Goal: Task Accomplishment & Management: Manage account settings

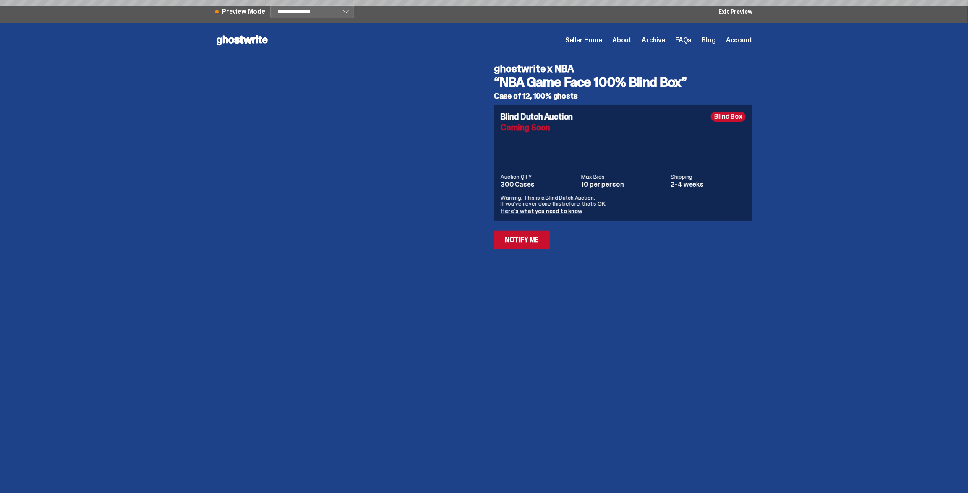
select select "********"
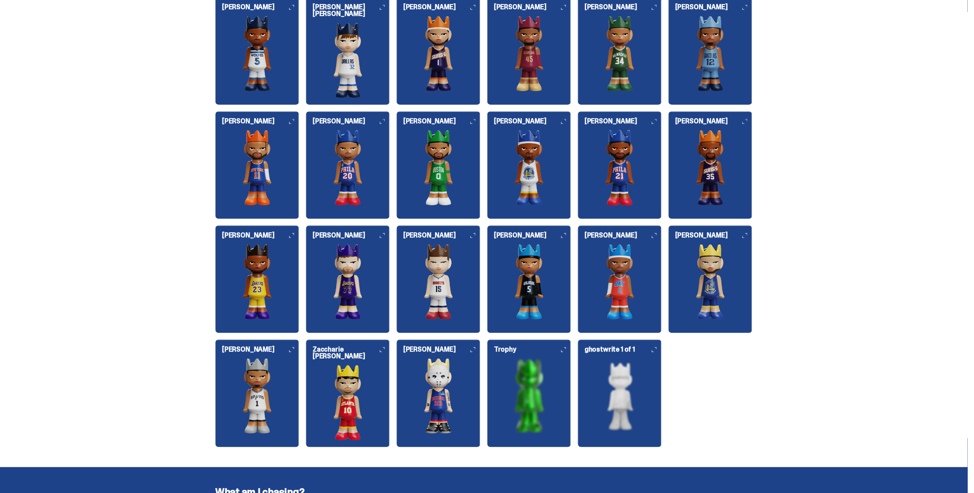
scroll to position [961, 0]
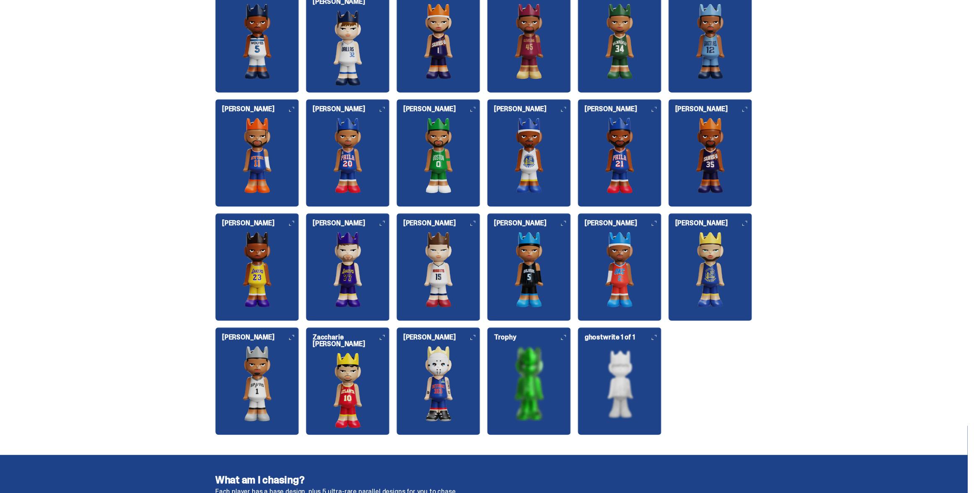
click at [533, 272] on img at bounding box center [529, 270] width 84 height 76
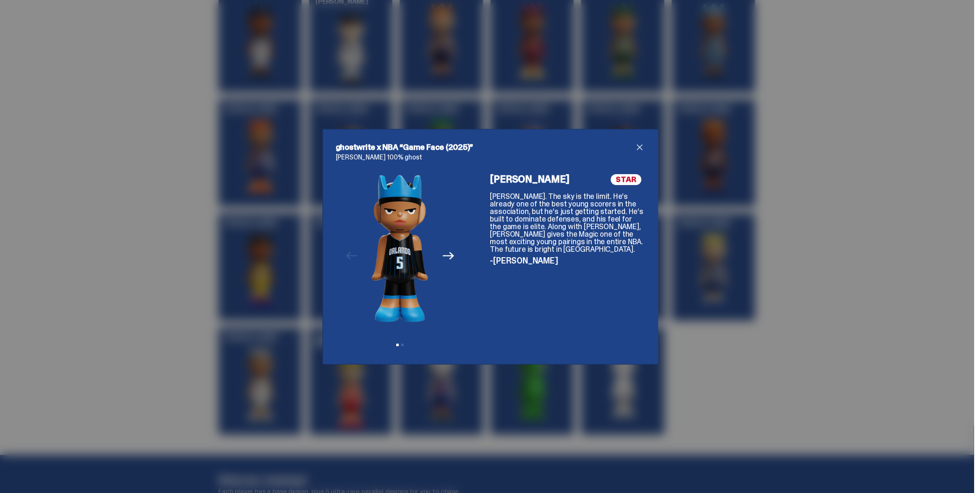
click at [450, 251] on icon "Next" at bounding box center [448, 255] width 11 height 11
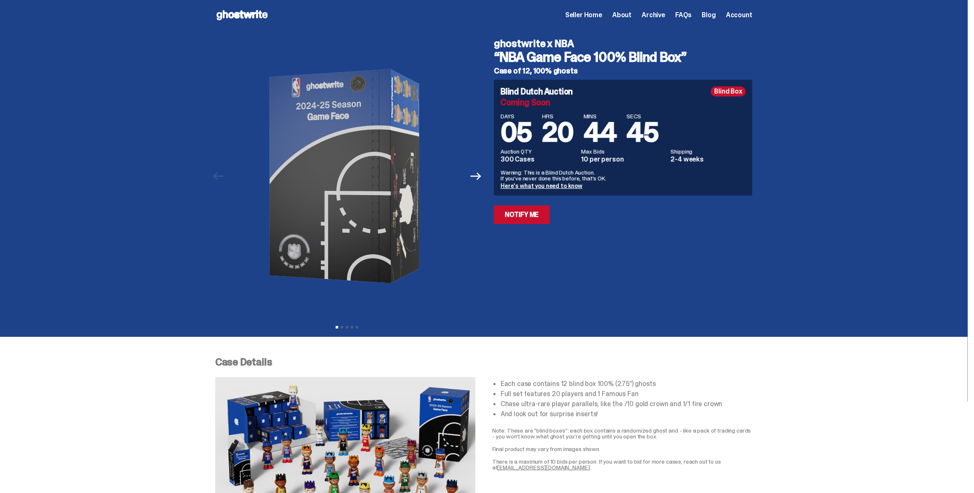
scroll to position [0, 0]
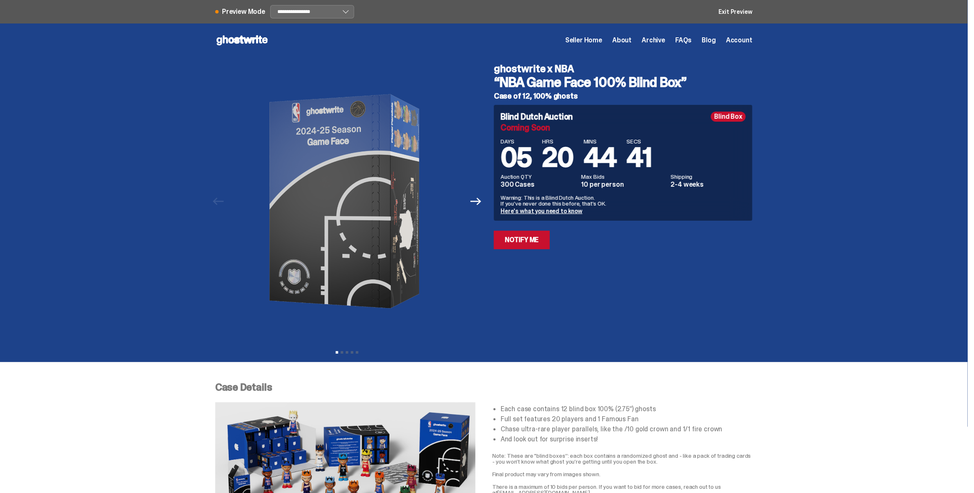
click at [598, 39] on span "Seller Home" at bounding box center [583, 40] width 37 height 7
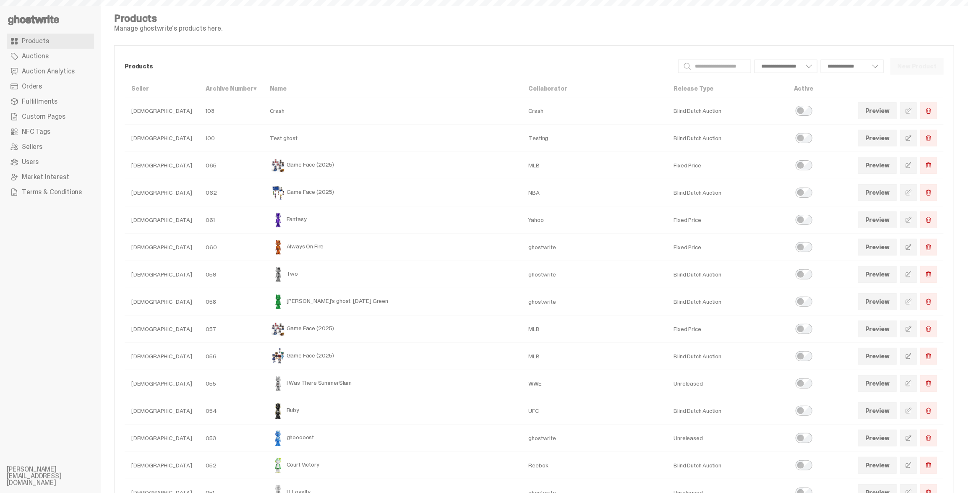
select select
click at [912, 192] on span at bounding box center [908, 192] width 7 height 7
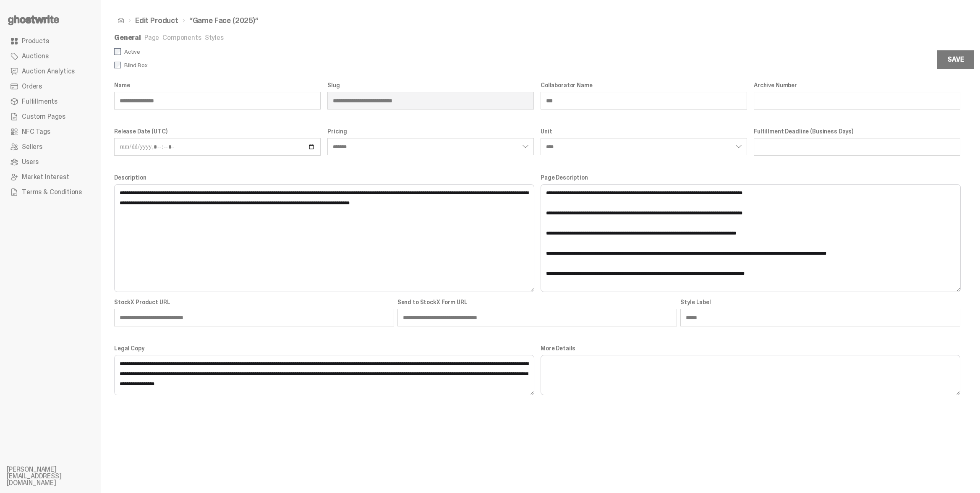
click at [173, 38] on link "Components" at bounding box center [181, 37] width 39 height 9
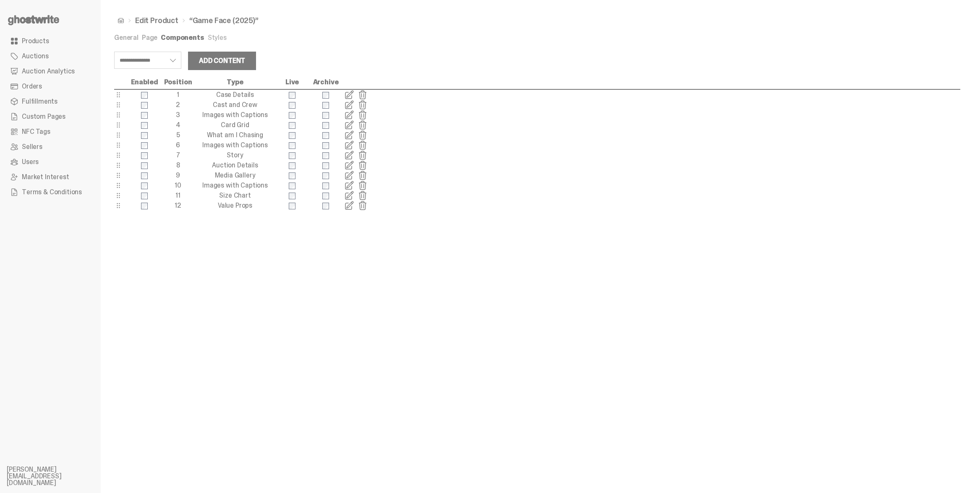
click at [351, 139] on span at bounding box center [349, 135] width 10 height 10
click at [349, 166] on span at bounding box center [349, 165] width 10 height 10
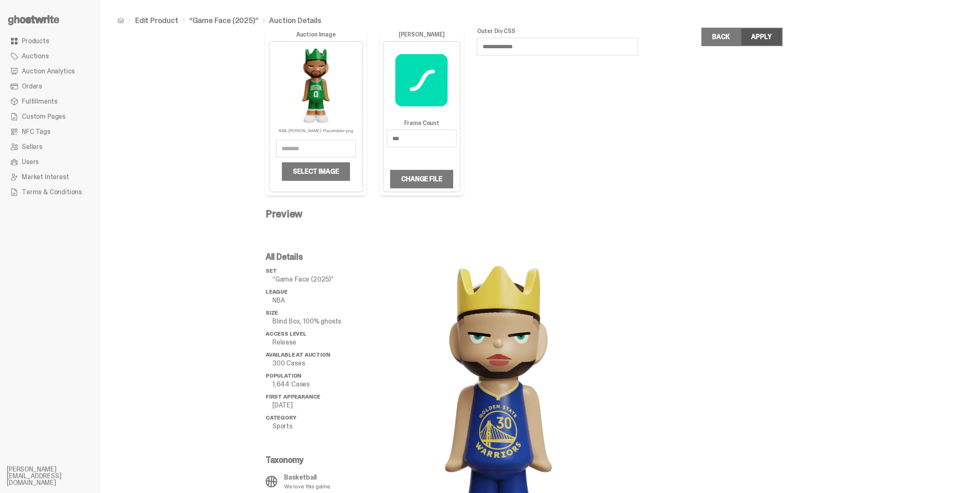
click at [777, 36] on button "Apply" at bounding box center [762, 37] width 42 height 18
click at [237, 19] on link "“Game Face (2025)”" at bounding box center [223, 21] width 69 height 8
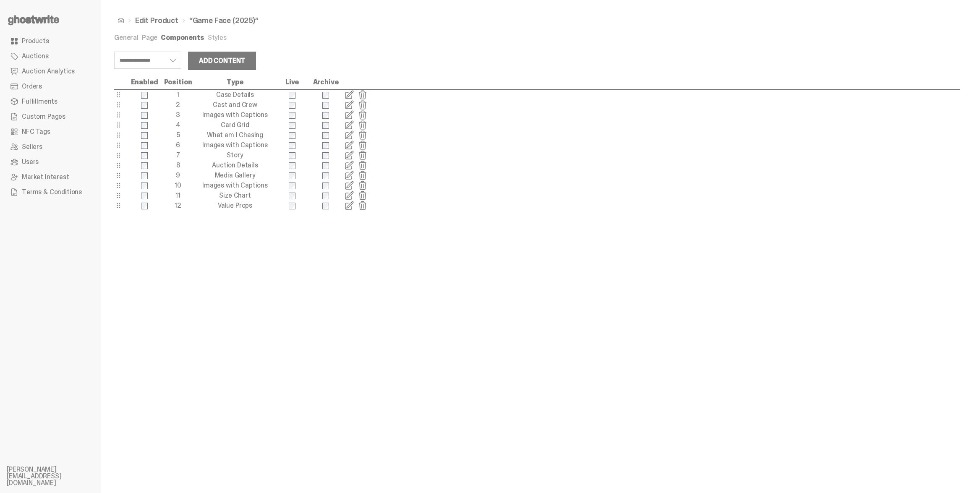
click at [130, 37] on link "General" at bounding box center [126, 37] width 24 height 9
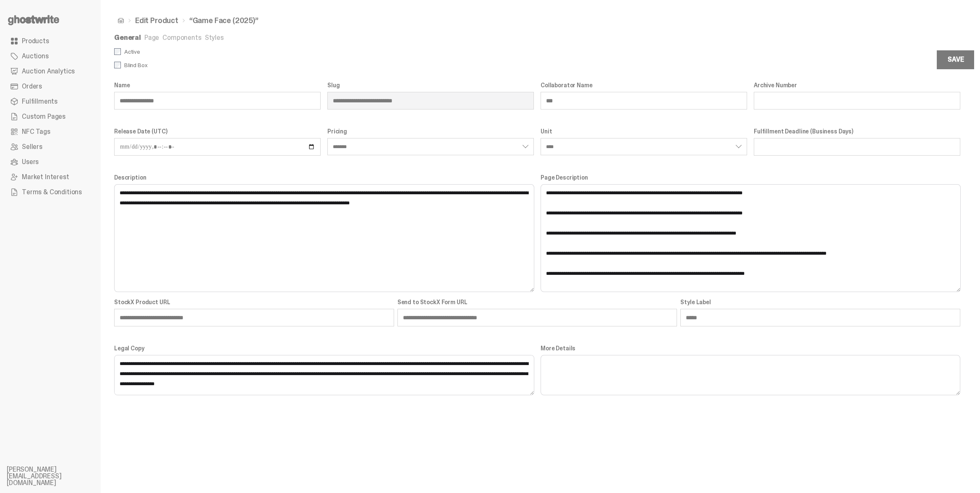
click at [163, 22] on link "Edit Product" at bounding box center [156, 21] width 43 height 8
click at [50, 38] on link "Products" at bounding box center [50, 41] width 87 height 15
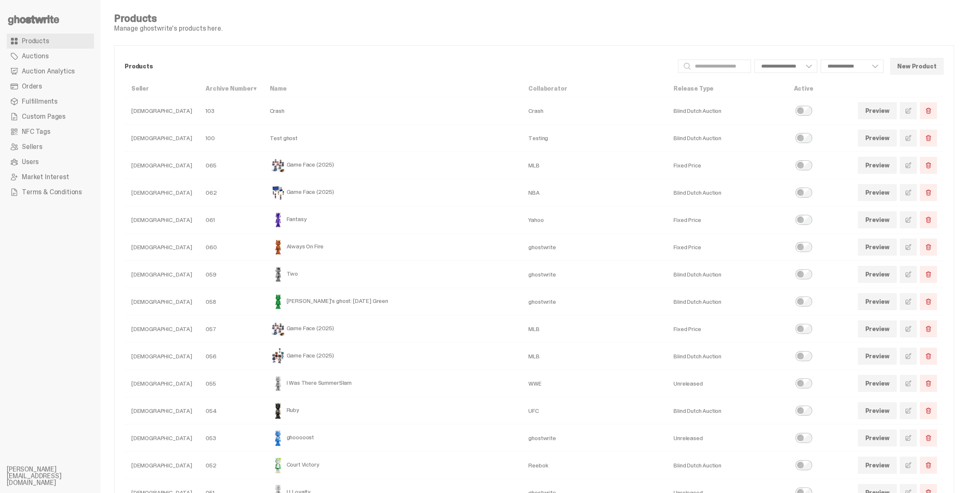
click at [895, 192] on link "Preview" at bounding box center [877, 192] width 39 height 17
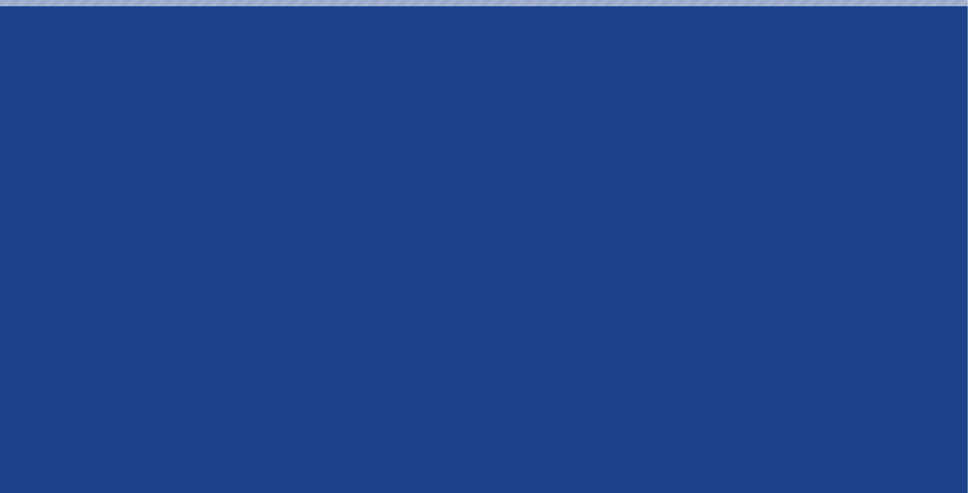
select select "********"
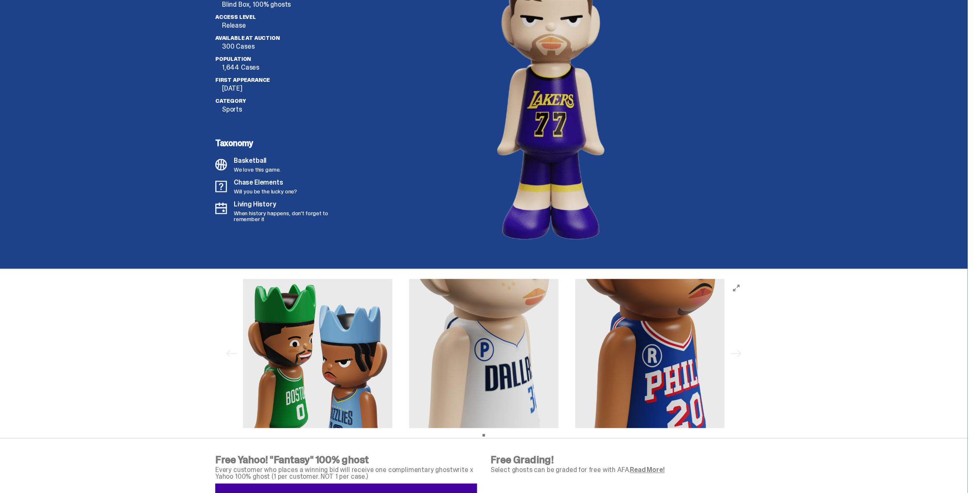
scroll to position [2328, 0]
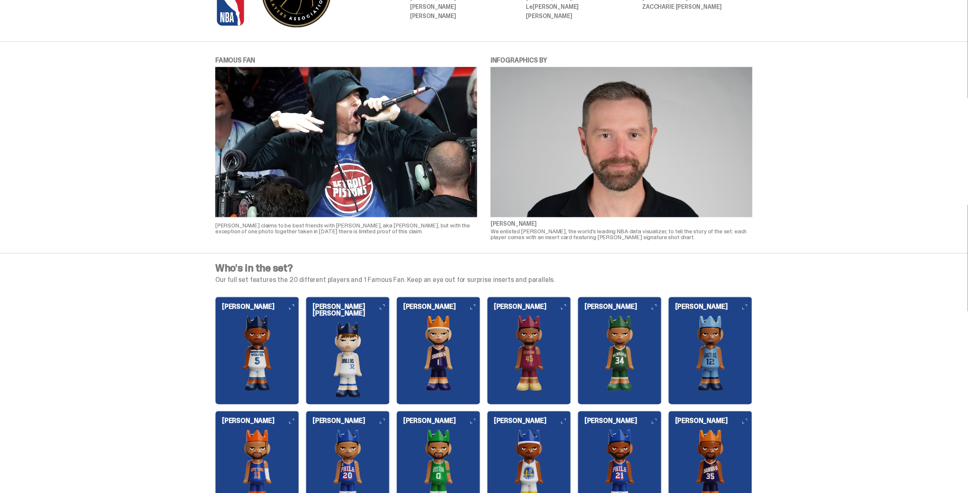
scroll to position [877, 0]
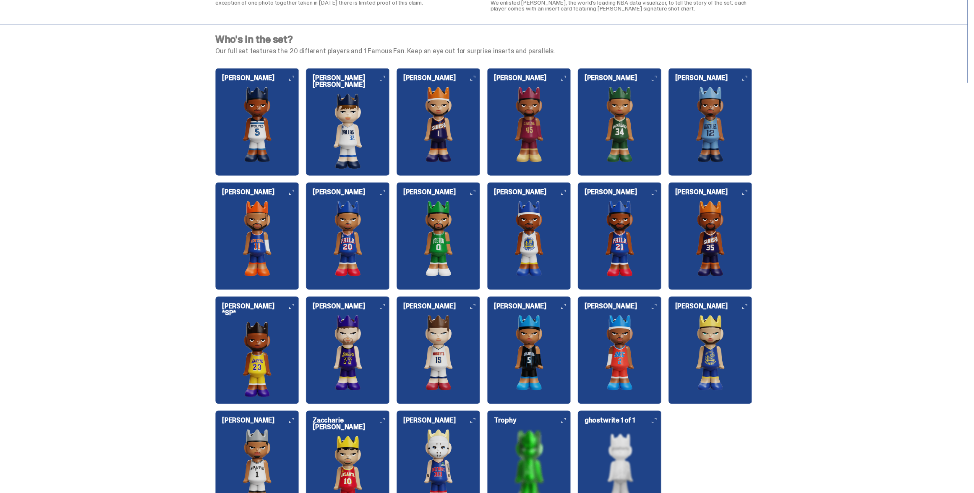
click at [349, 224] on img at bounding box center [348, 239] width 84 height 76
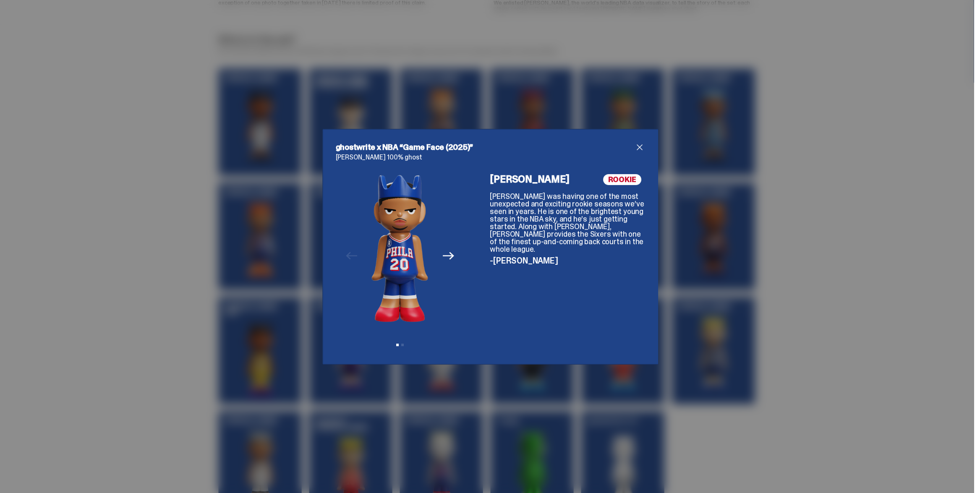
click at [445, 254] on icon "Next" at bounding box center [448, 255] width 11 height 11
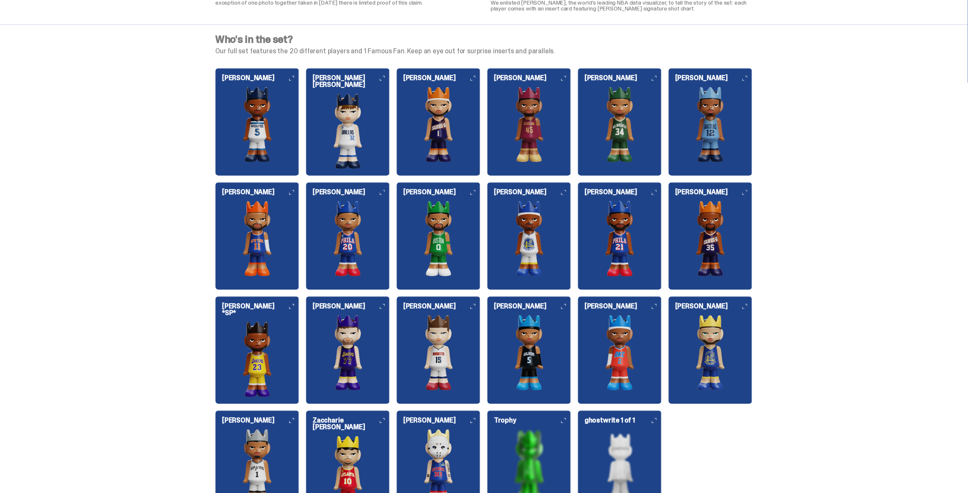
click at [350, 115] on img at bounding box center [348, 132] width 84 height 76
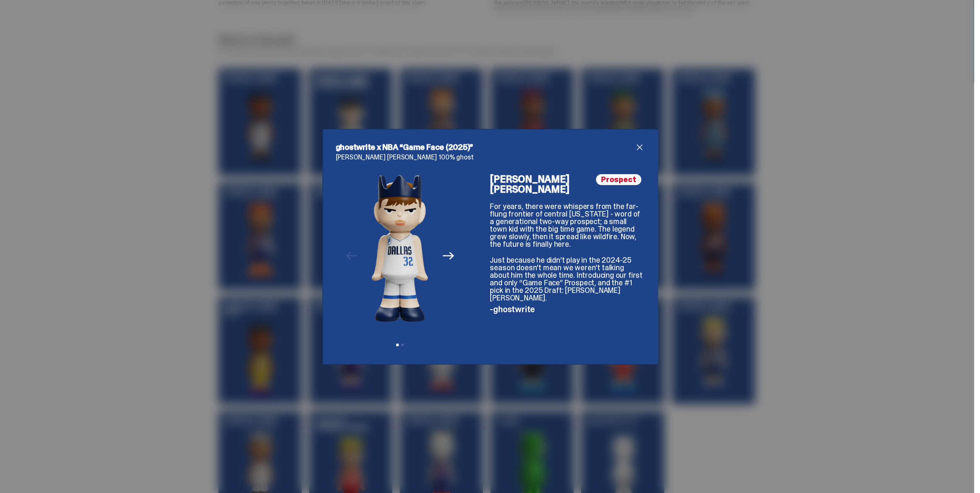
click at [448, 254] on icon "Next" at bounding box center [448, 256] width 11 height 8
click at [352, 252] on icon "Previous" at bounding box center [351, 255] width 11 height 11
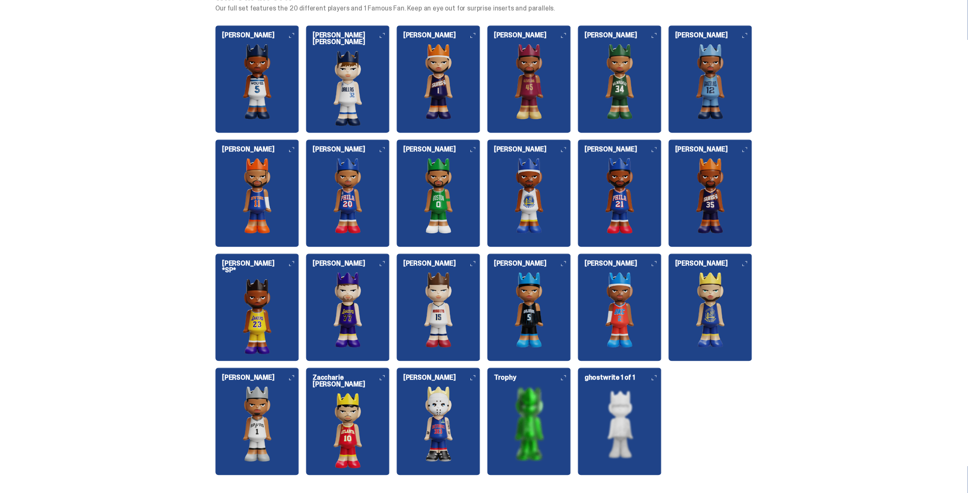
scroll to position [916, 0]
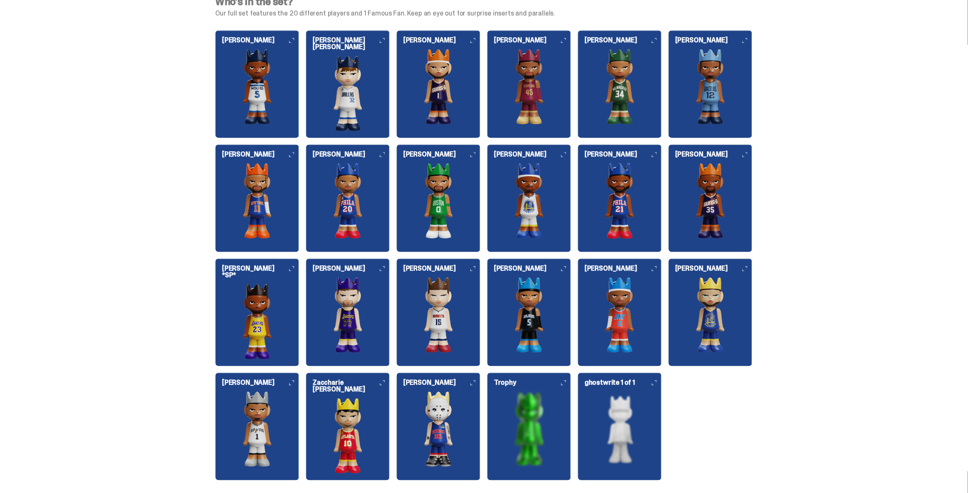
click at [363, 186] on img at bounding box center [348, 201] width 84 height 76
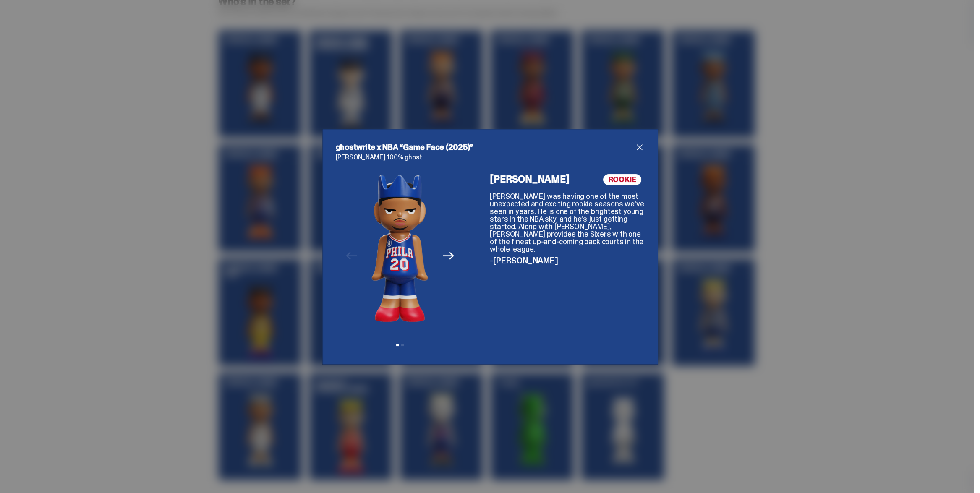
click at [444, 254] on icon "Next" at bounding box center [448, 255] width 11 height 11
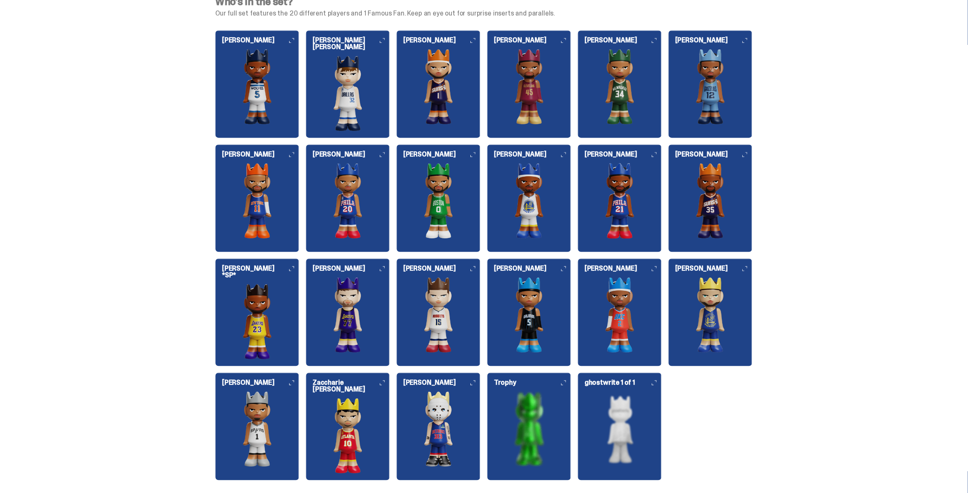
click at [351, 94] on img at bounding box center [348, 93] width 84 height 76
click at [341, 81] on img at bounding box center [348, 93] width 84 height 76
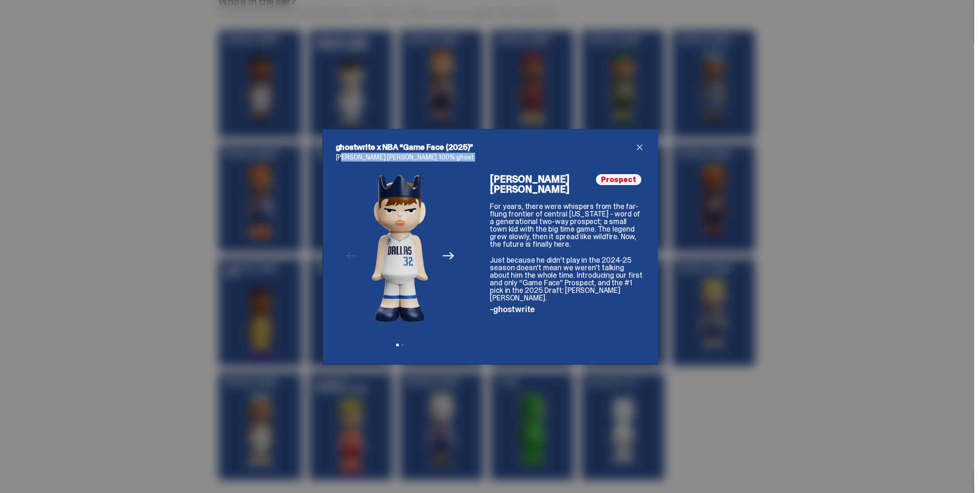
drag, startPoint x: 341, startPoint y: 156, endPoint x: 447, endPoint y: 290, distance: 170.9
click at [452, 298] on div "Cooper Flagg 100% ghost Previous Next View slide 1 View slide 2 Prospect Cooper…" at bounding box center [490, 252] width 309 height 197
click at [411, 216] on img at bounding box center [400, 248] width 57 height 148
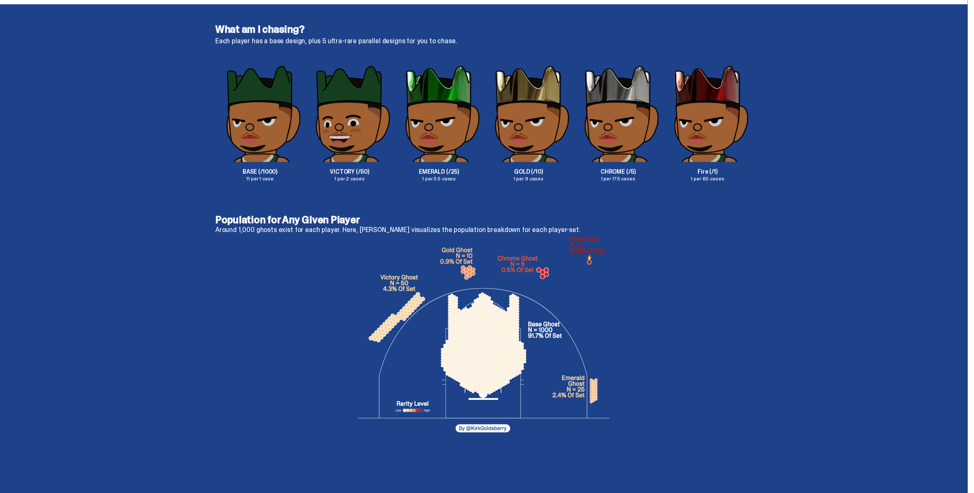
scroll to position [1374, 0]
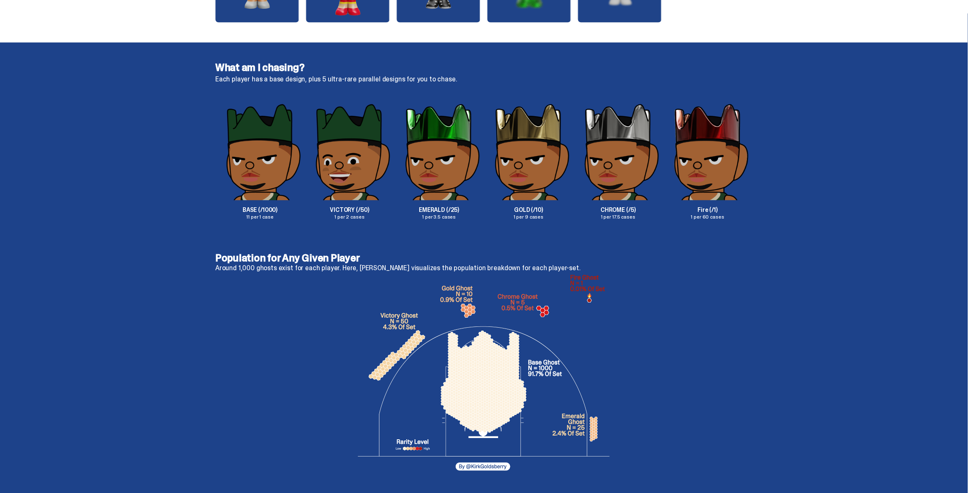
select select "********"
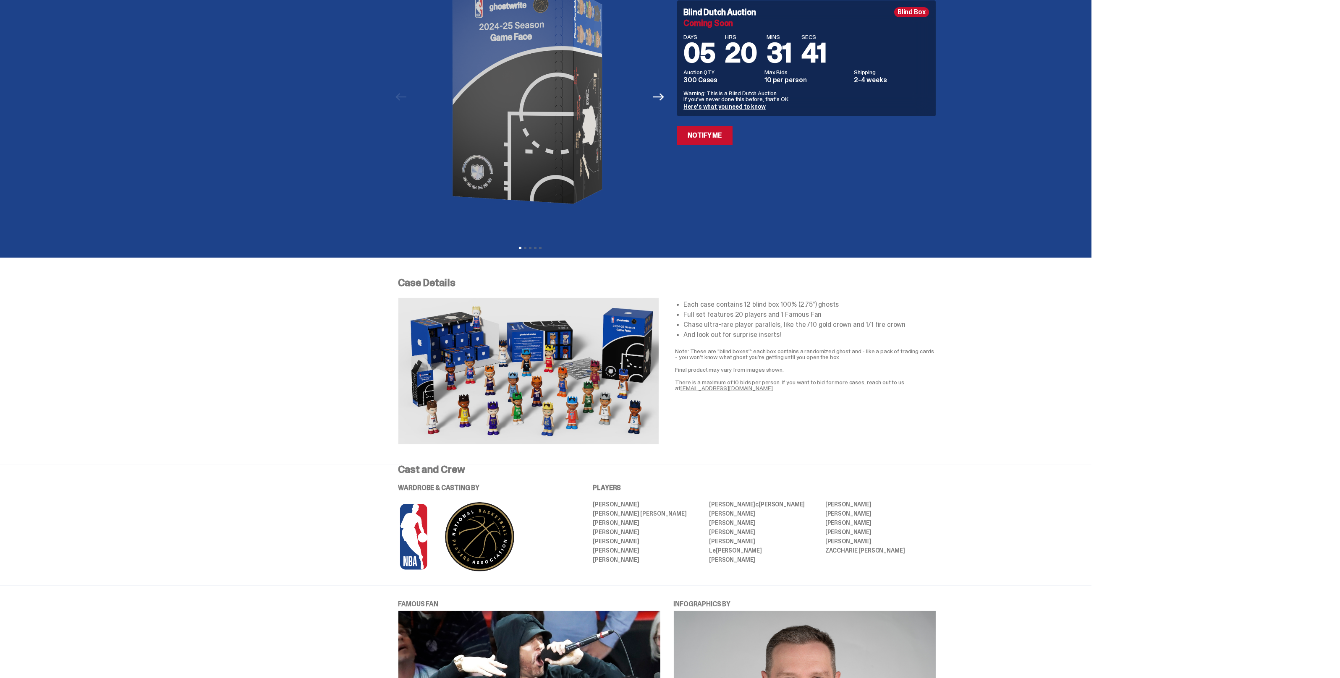
scroll to position [0, 0]
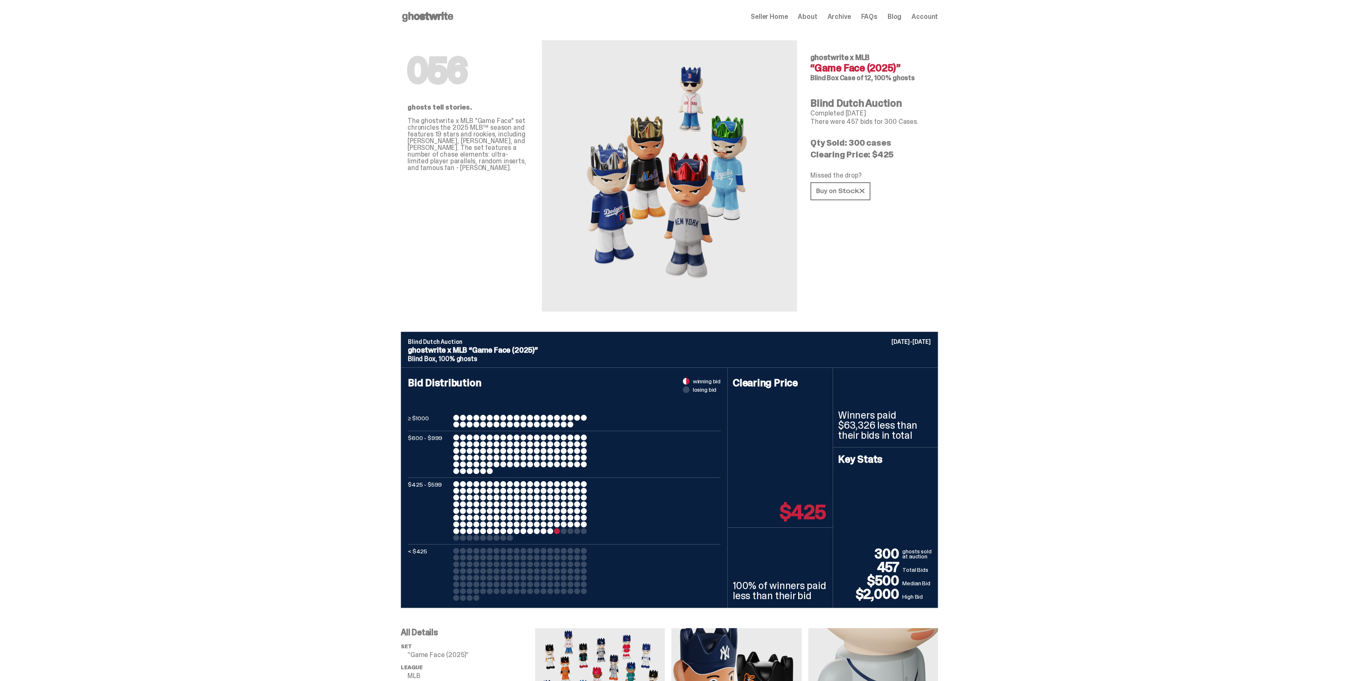
click at [446, 19] on use at bounding box center [427, 17] width 51 height 10
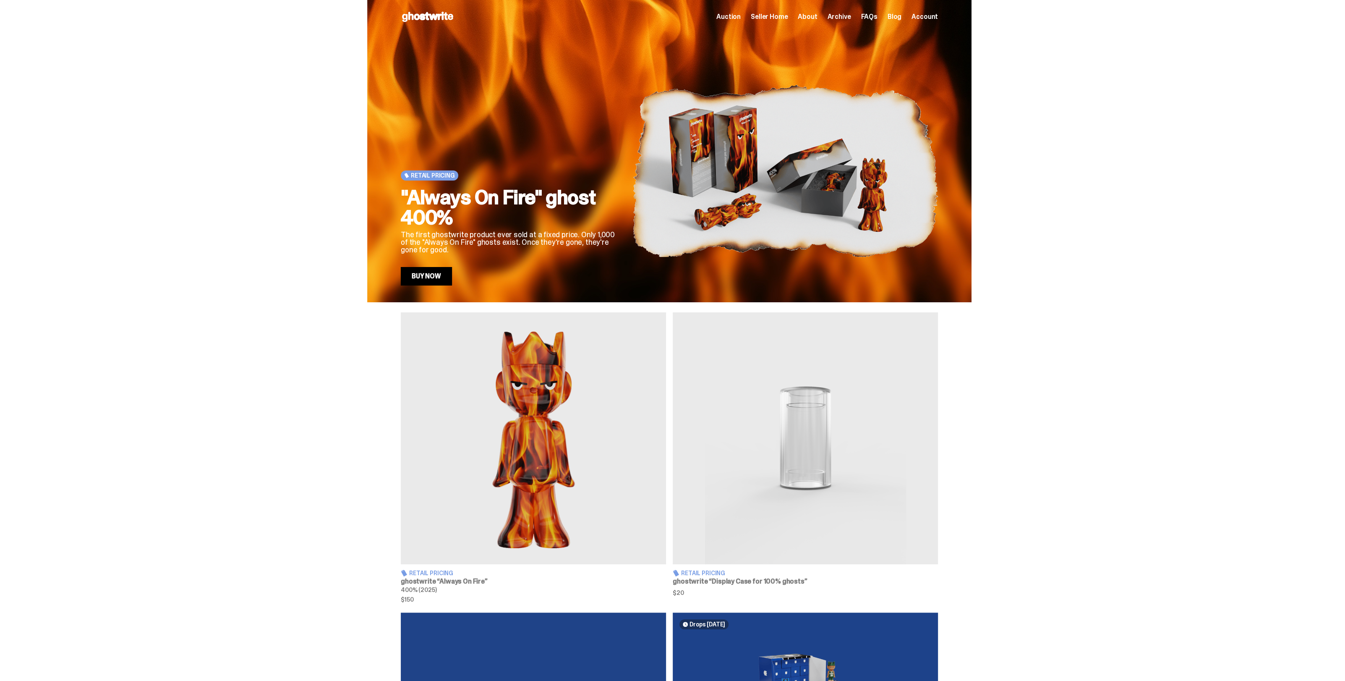
click at [494, 393] on img at bounding box center [533, 438] width 265 height 252
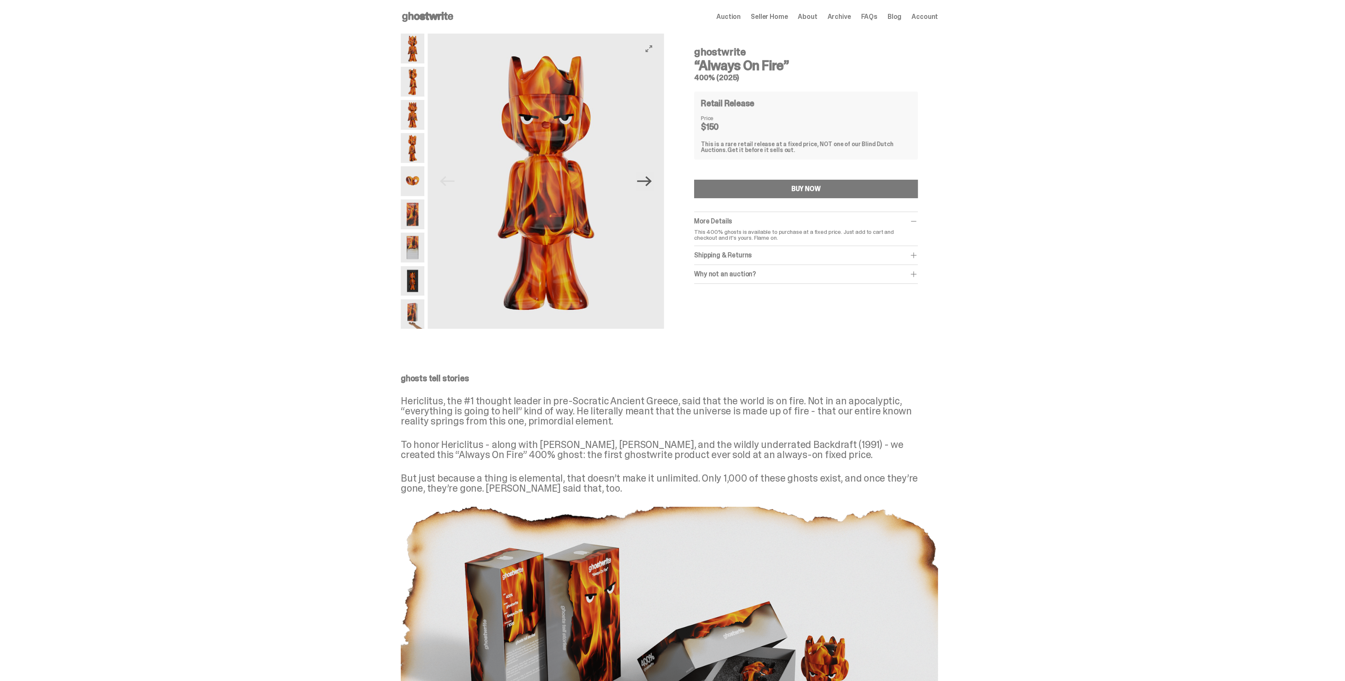
click at [652, 182] on icon "Next" at bounding box center [644, 181] width 15 height 10
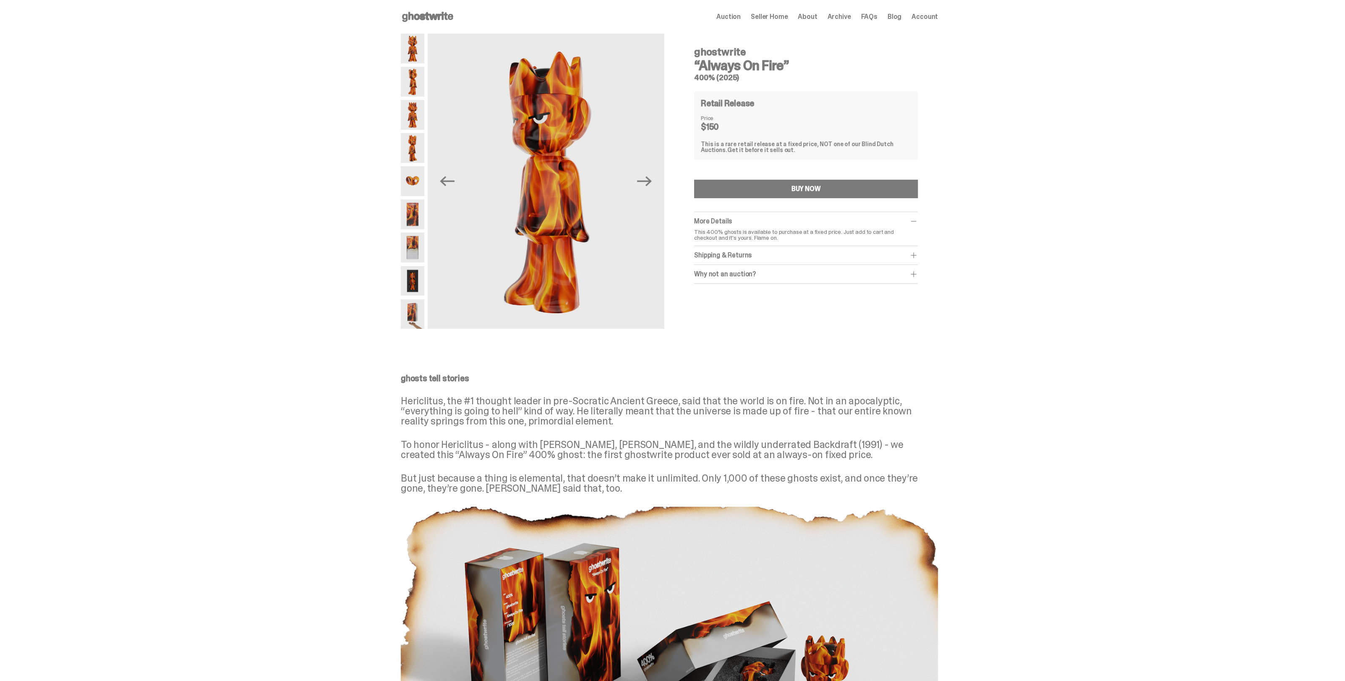
click at [408, 219] on img at bounding box center [413, 214] width 24 height 30
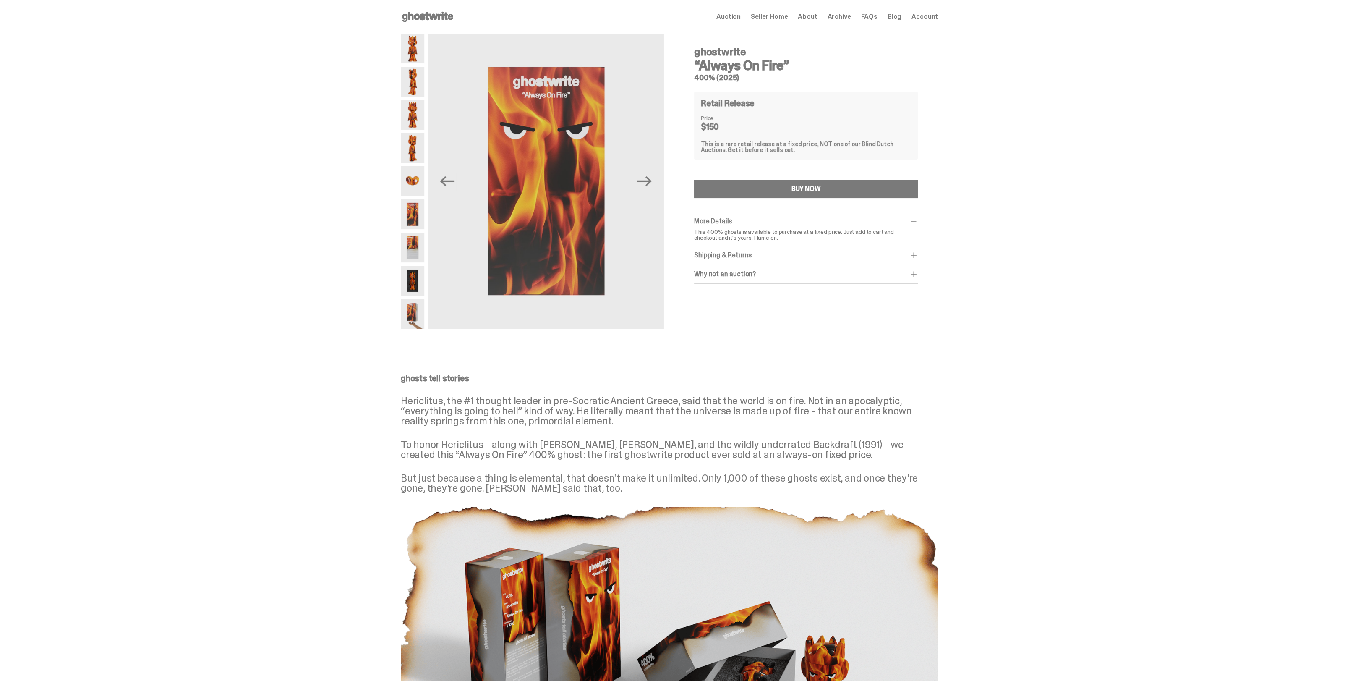
click at [412, 242] on img at bounding box center [413, 248] width 24 height 30
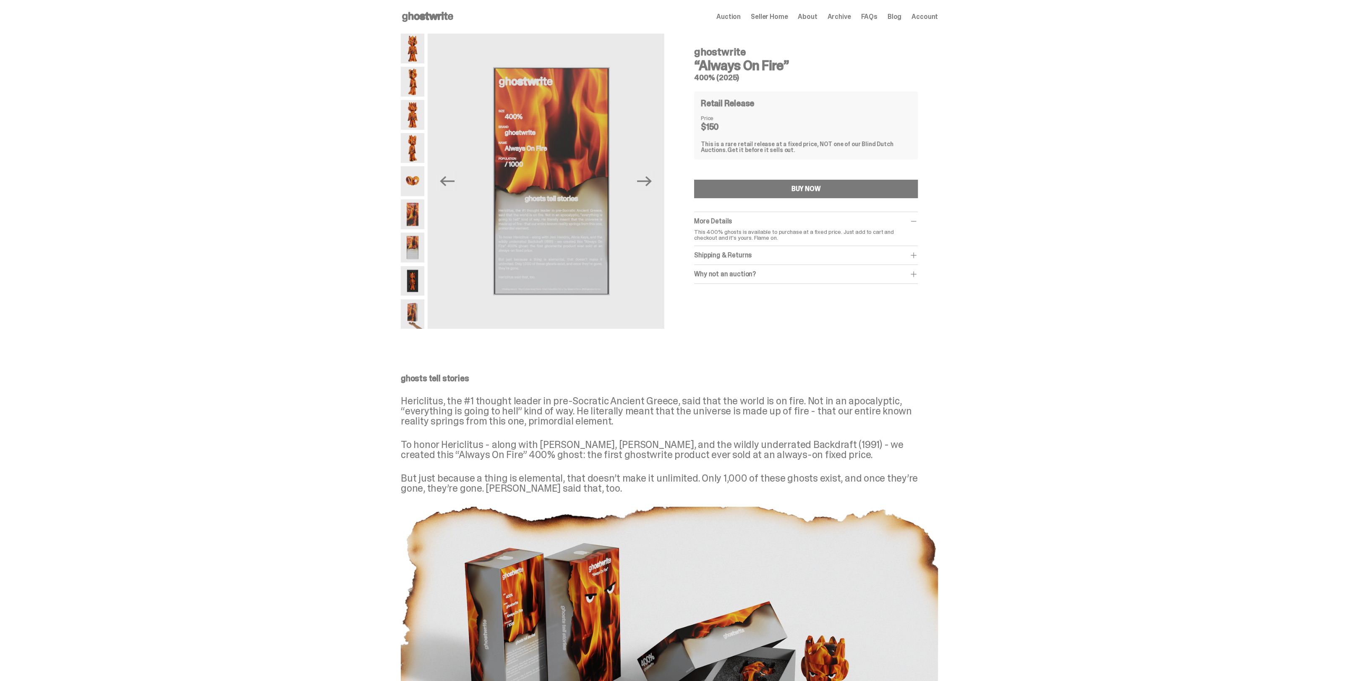
click at [417, 265] on div at bounding box center [413, 181] width 24 height 295
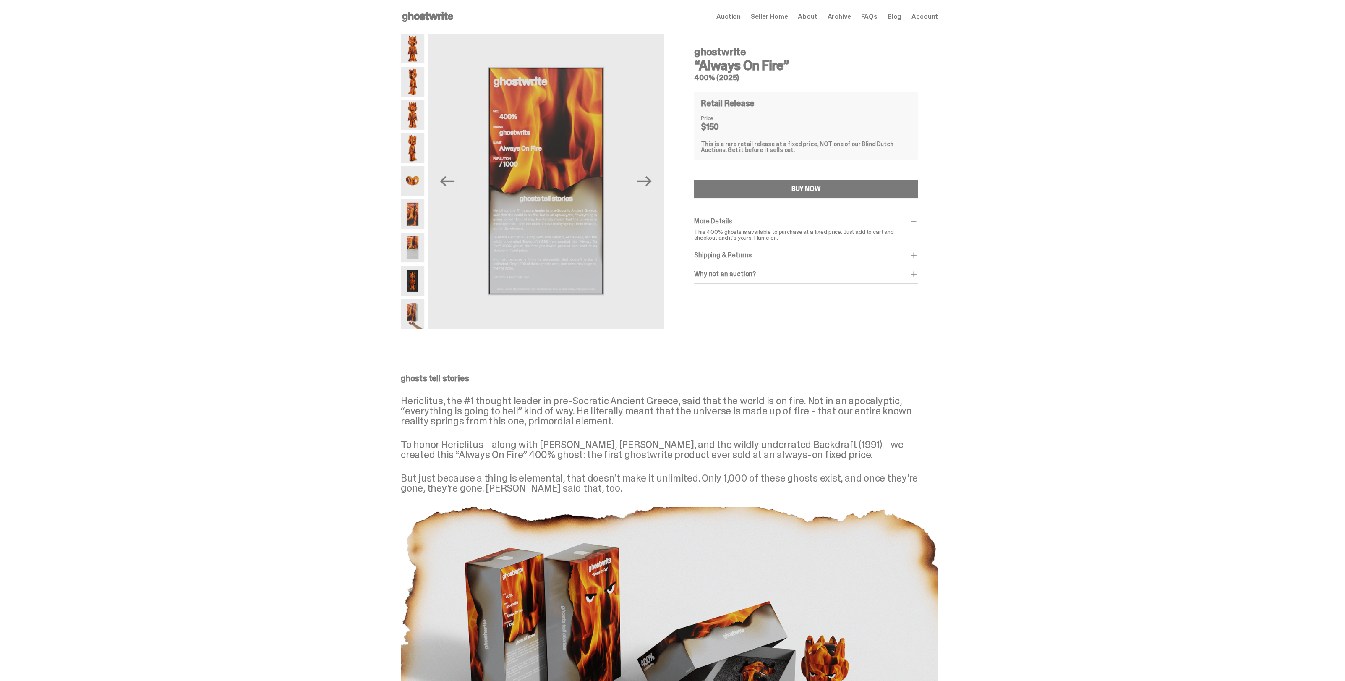
click at [416, 277] on img at bounding box center [413, 281] width 24 height 30
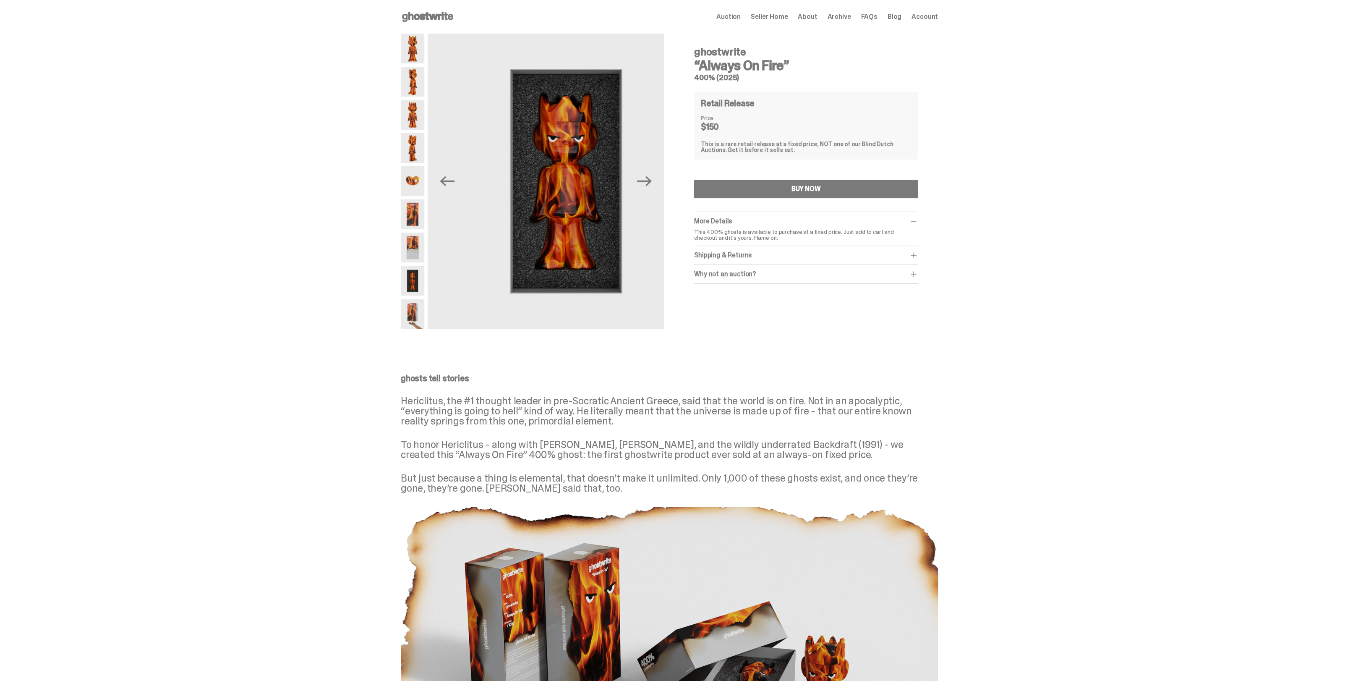
click at [415, 310] on img at bounding box center [413, 314] width 24 height 30
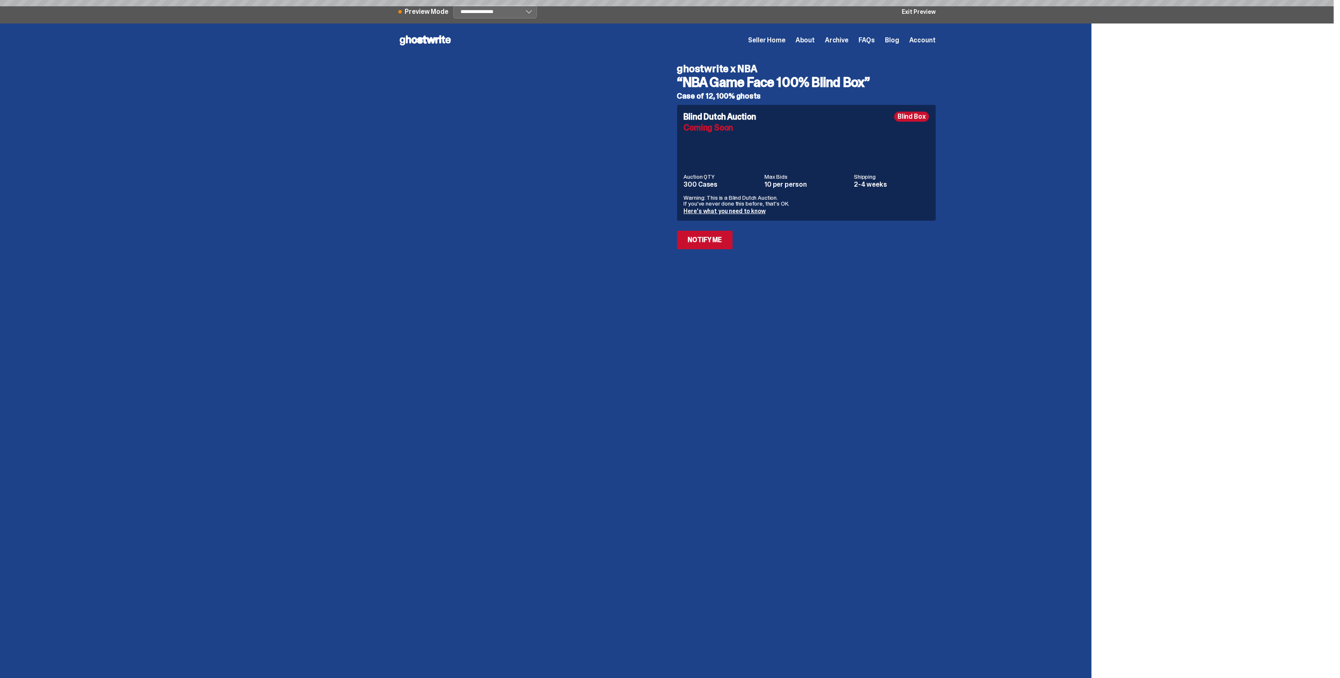
select select "********"
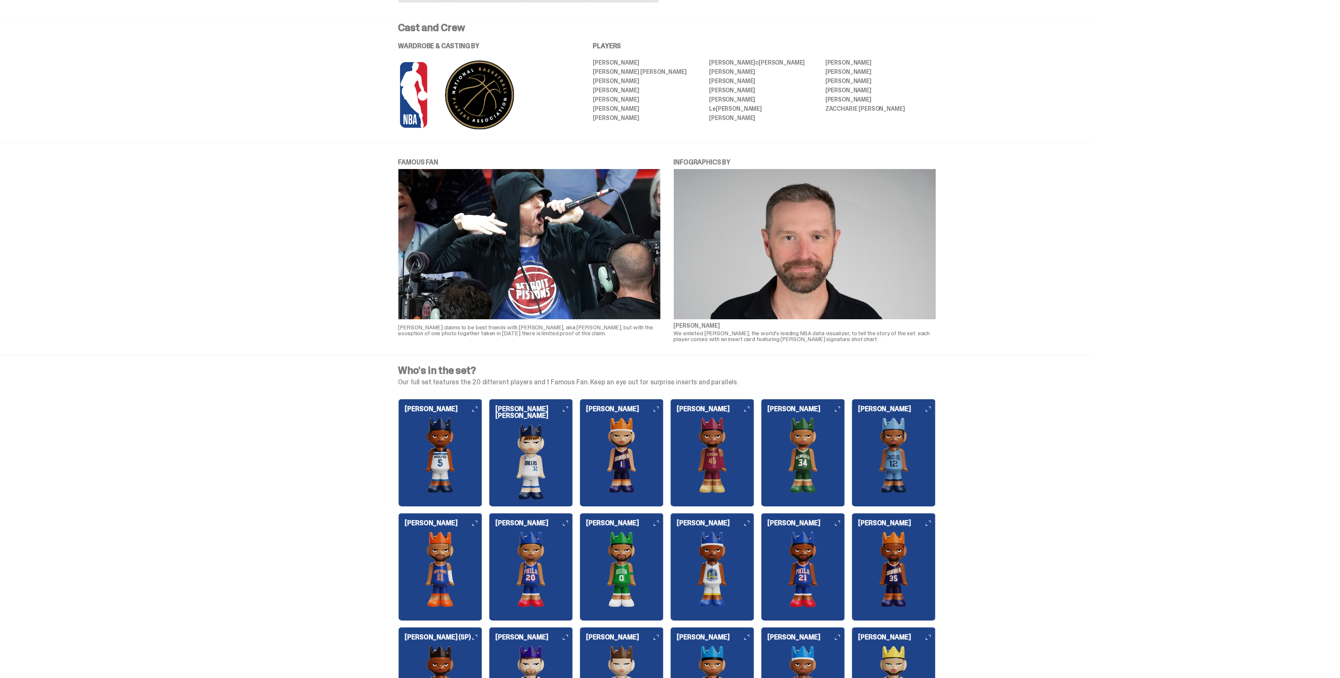
scroll to position [735, 0]
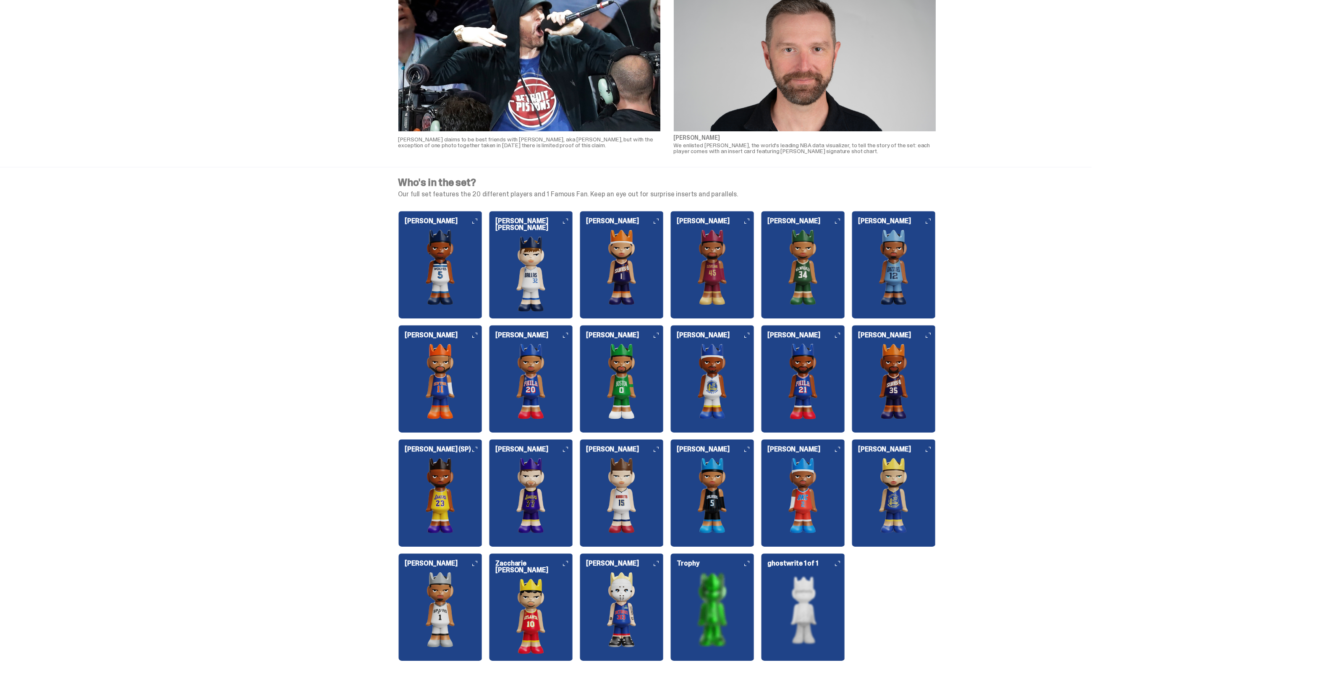
click at [440, 489] on img at bounding box center [440, 496] width 84 height 76
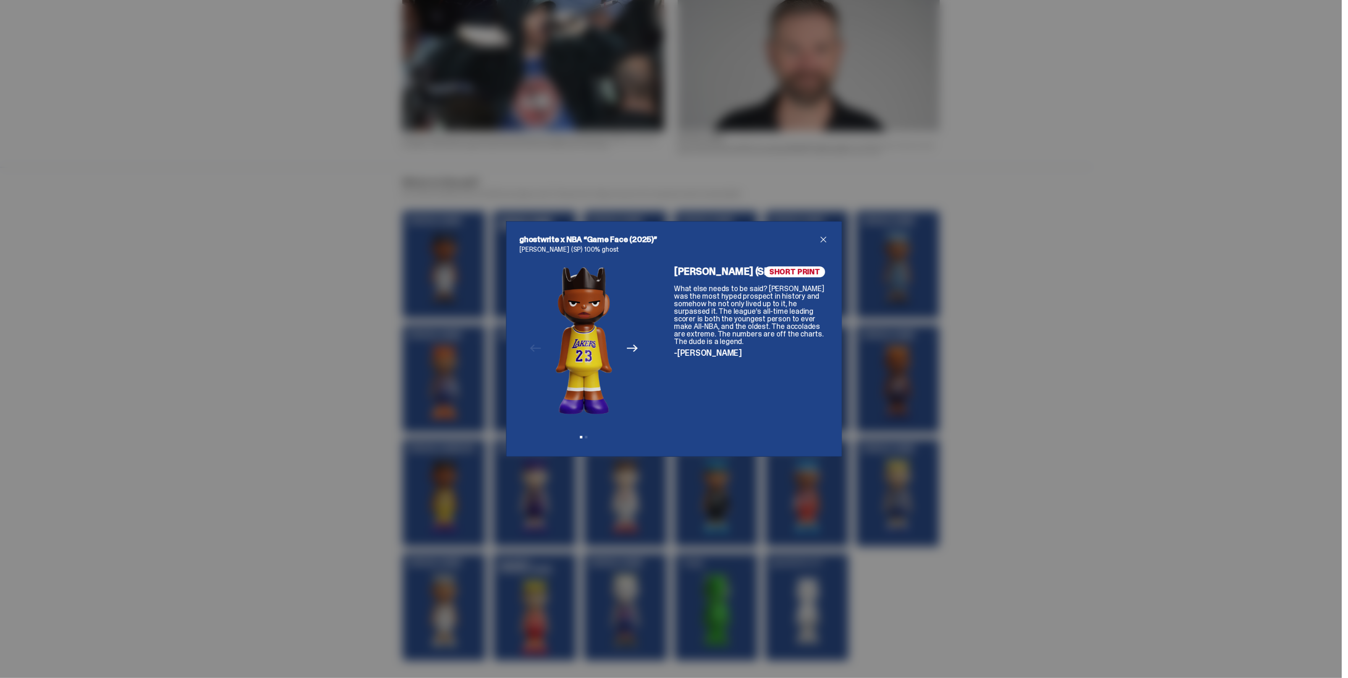
click at [628, 351] on icon "Next" at bounding box center [632, 348] width 11 height 11
click at [530, 345] on icon "Previous" at bounding box center [535, 348] width 11 height 11
click at [820, 239] on span "close" at bounding box center [823, 240] width 10 height 10
